Goal: Task Accomplishment & Management: Complete application form

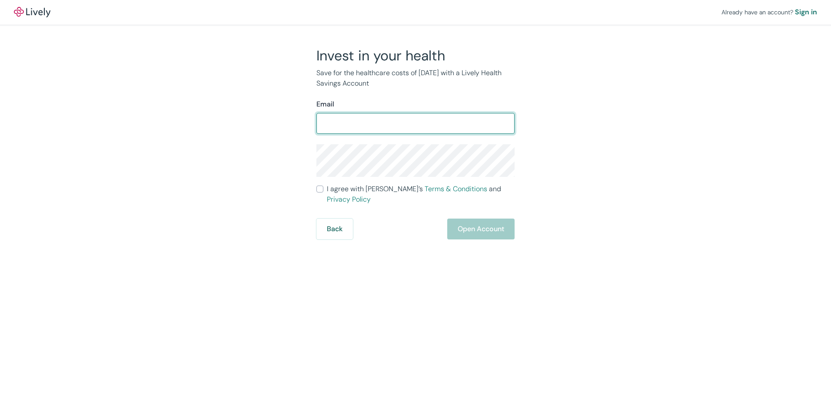
drag, startPoint x: 0, startPoint y: 0, endPoint x: 379, endPoint y: 124, distance: 398.5
click at [379, 124] on input "Email" at bounding box center [416, 123] width 198 height 17
click at [376, 125] on input "Email" at bounding box center [416, 123] width 198 height 17
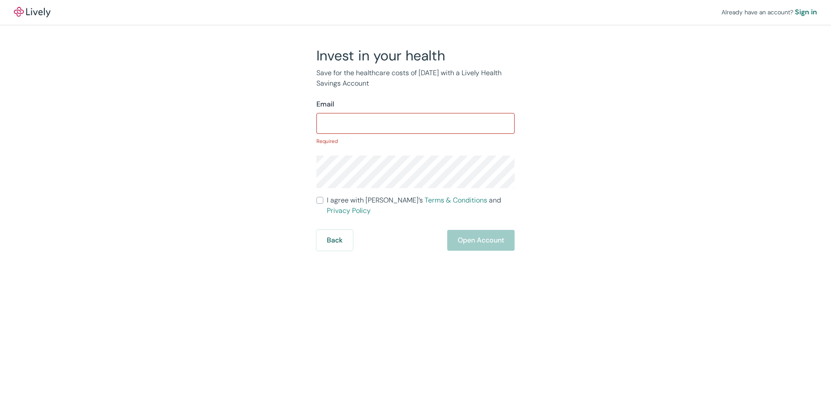
click at [471, 111] on div "Email ​ Required" at bounding box center [416, 122] width 198 height 46
click at [451, 118] on input "Email" at bounding box center [416, 123] width 198 height 17
type input "eliasalansi1998@gmail.com"
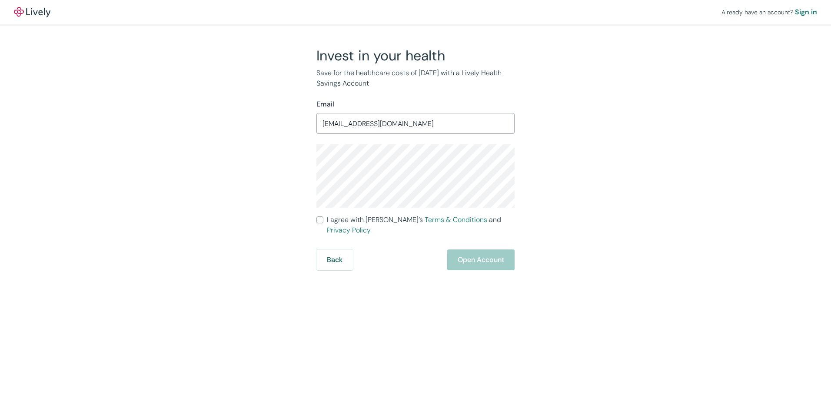
click at [323, 217] on input "I agree with Lively’s Terms & Conditions and Privacy Policy" at bounding box center [320, 220] width 7 height 7
checkbox input "true"
click at [507, 275] on div "Already have an account? Sign in Invest in your health Save for the healthcare …" at bounding box center [415, 202] width 831 height 405
click at [477, 250] on button "Open Account" at bounding box center [480, 260] width 67 height 21
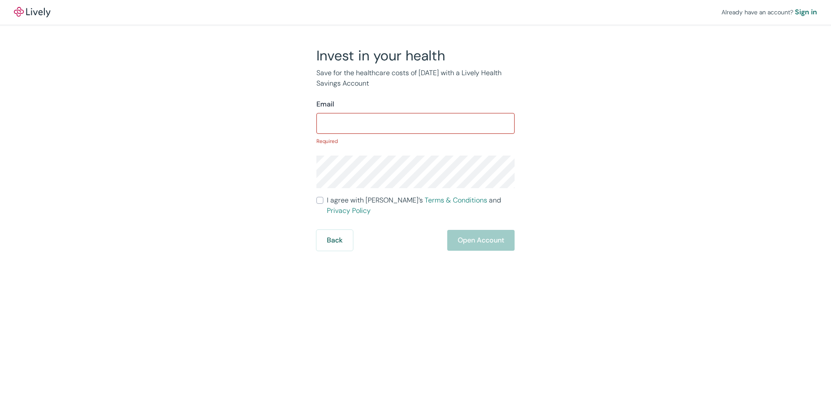
click at [384, 133] on div "​" at bounding box center [416, 123] width 198 height 21
click at [24, 12] on img at bounding box center [32, 12] width 37 height 10
